Goal: Find specific page/section

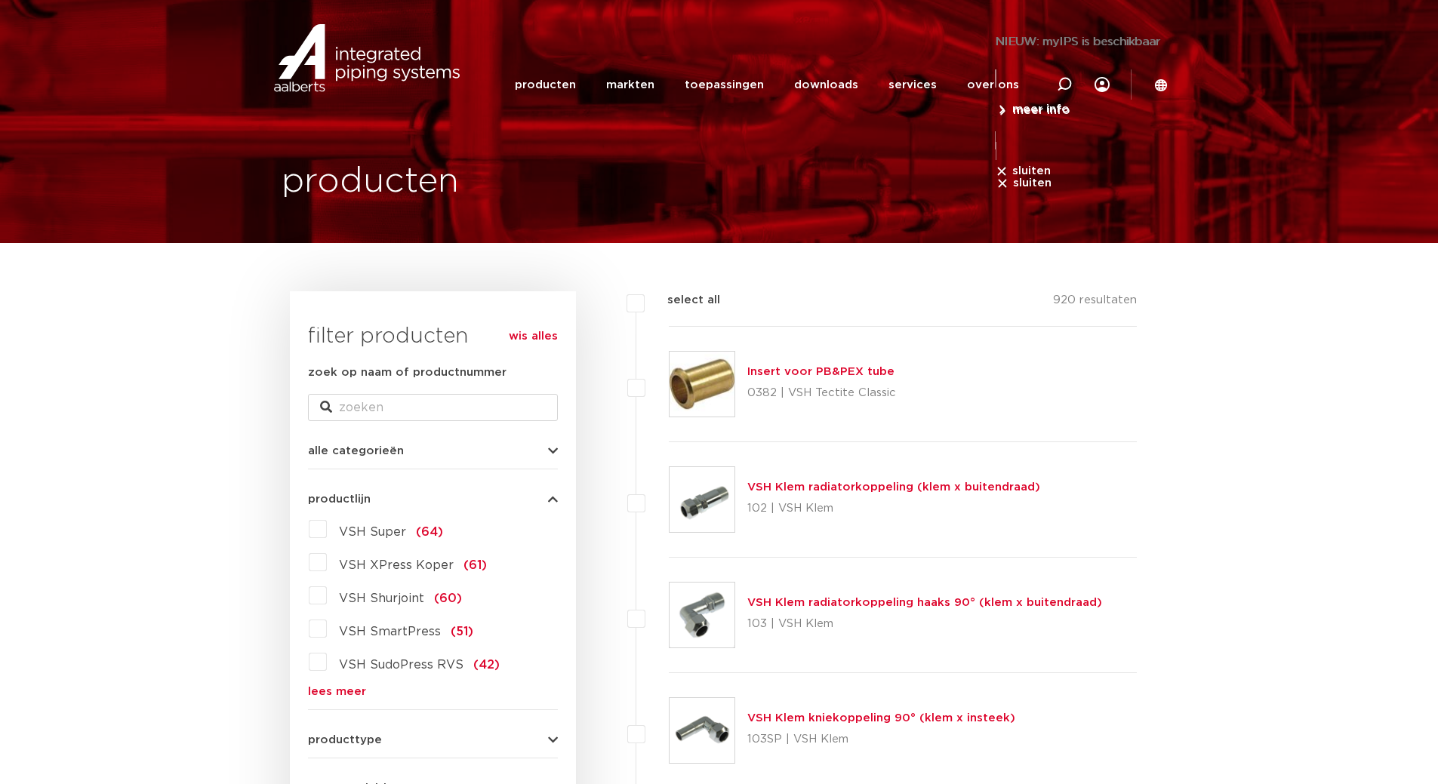
scroll to position [377, 0]
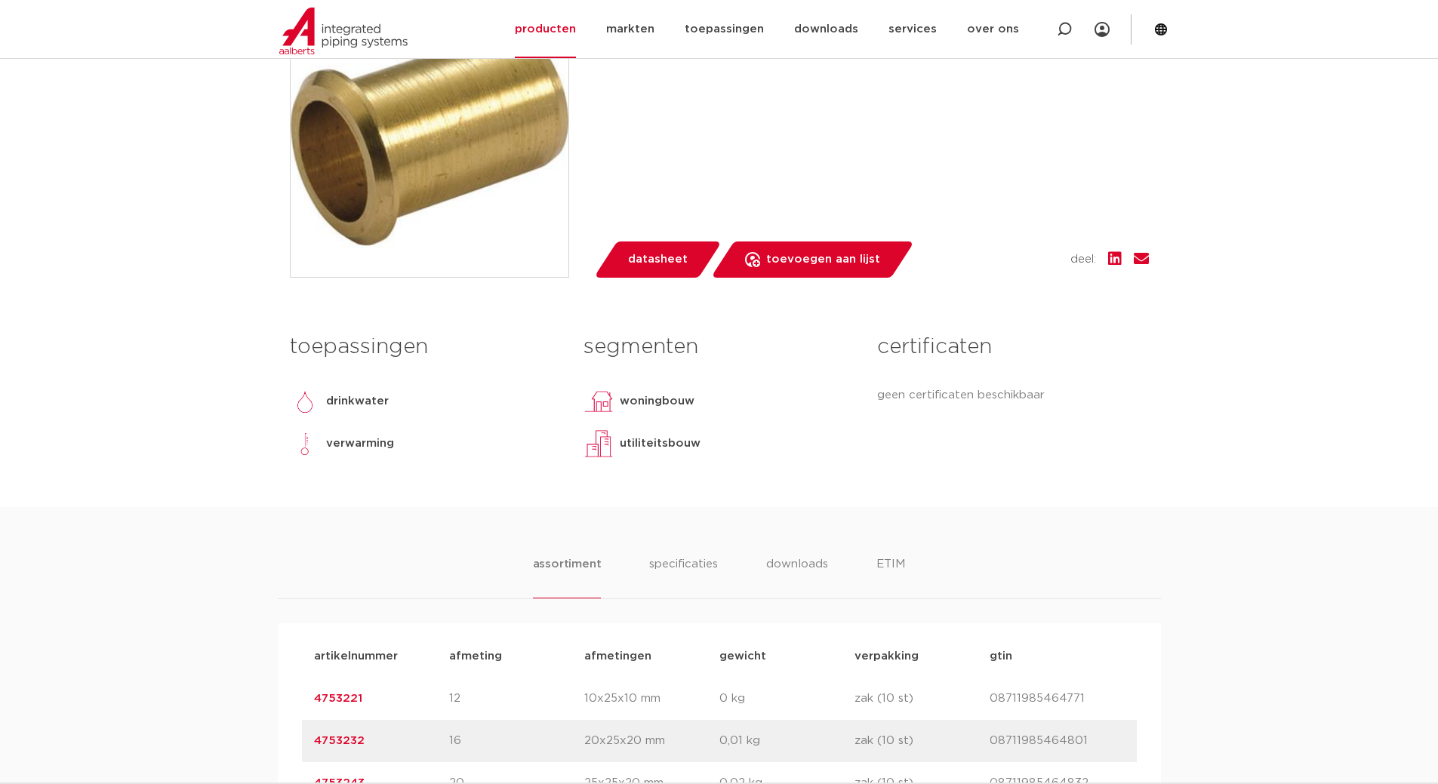
scroll to position [755, 0]
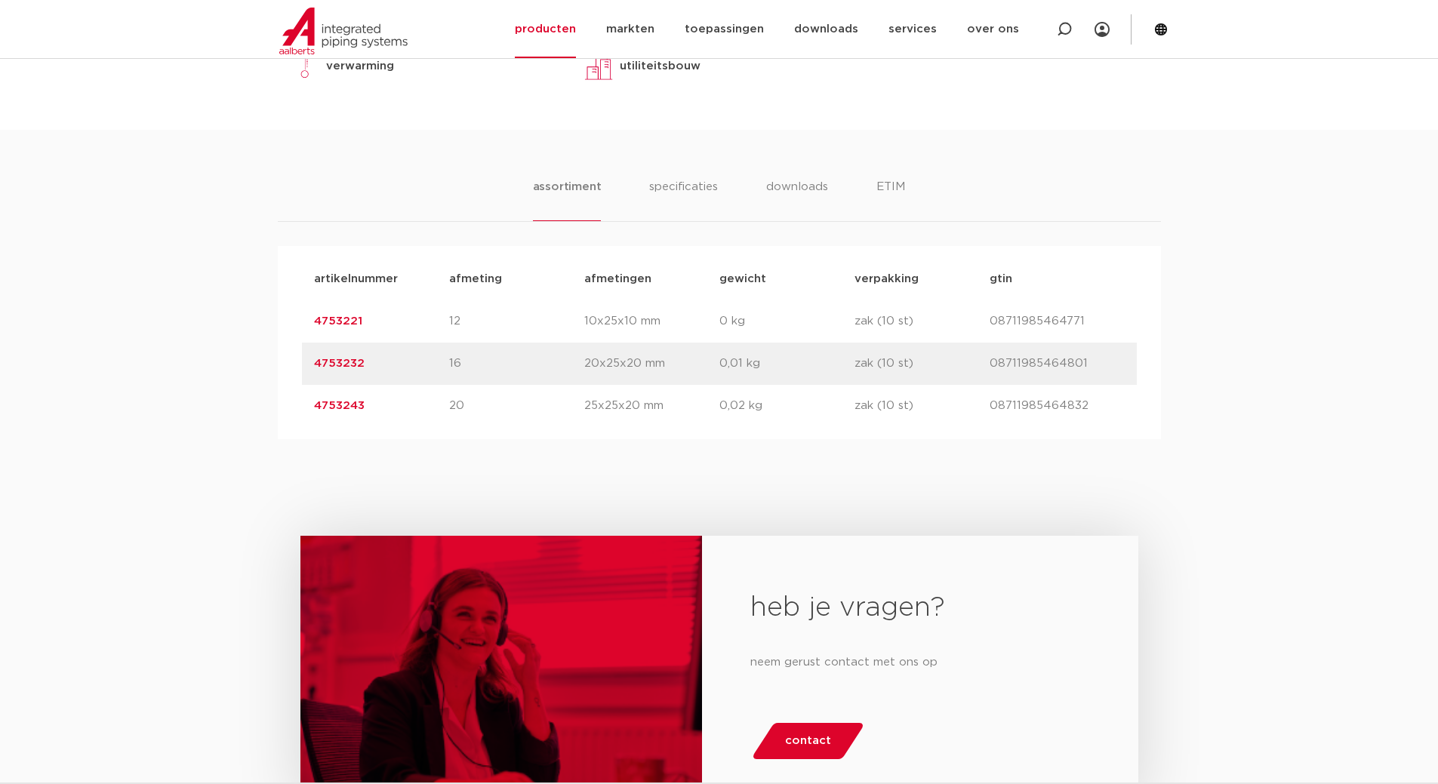
click at [352, 366] on link "4753232" at bounding box center [339, 363] width 51 height 11
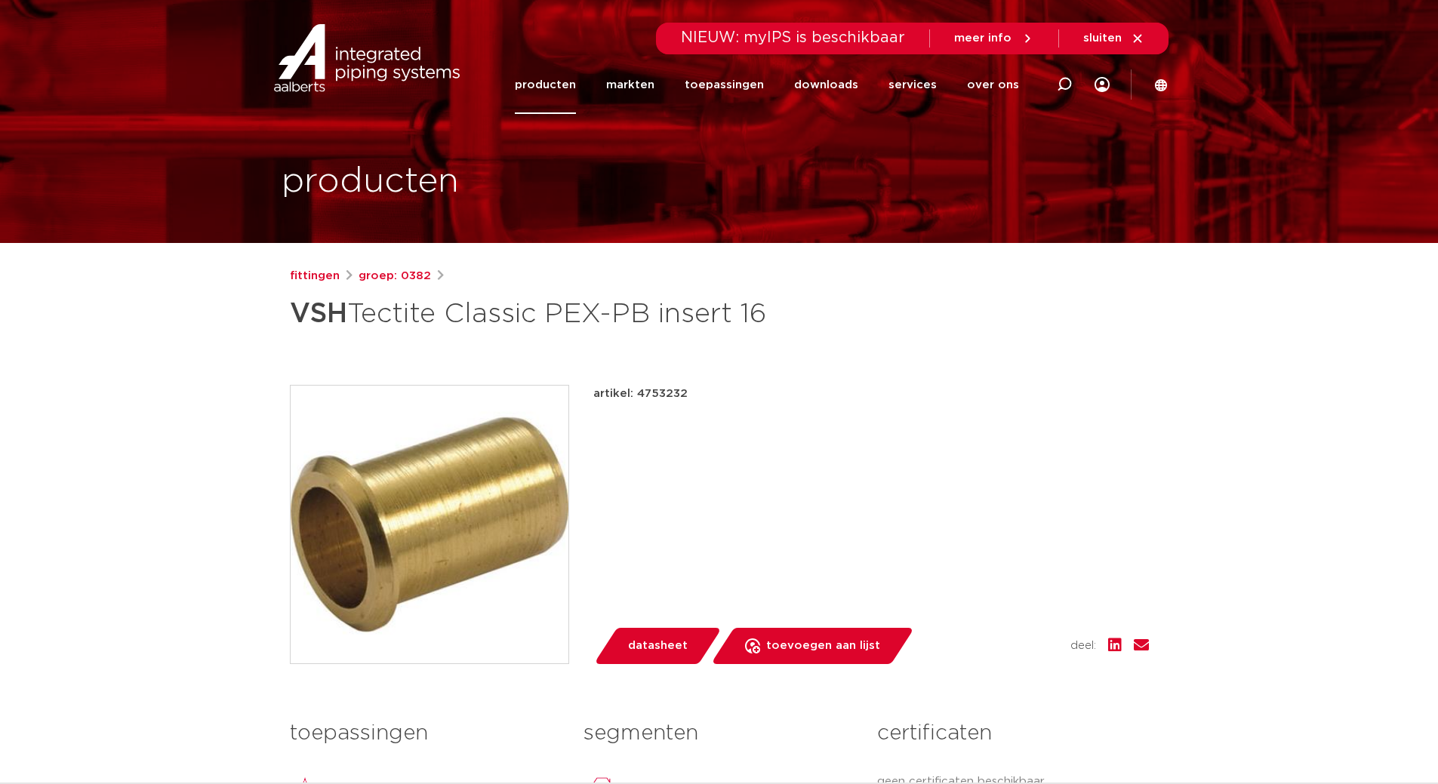
click at [386, 62] on img at bounding box center [366, 58] width 193 height 68
